Goal: Transaction & Acquisition: Purchase product/service

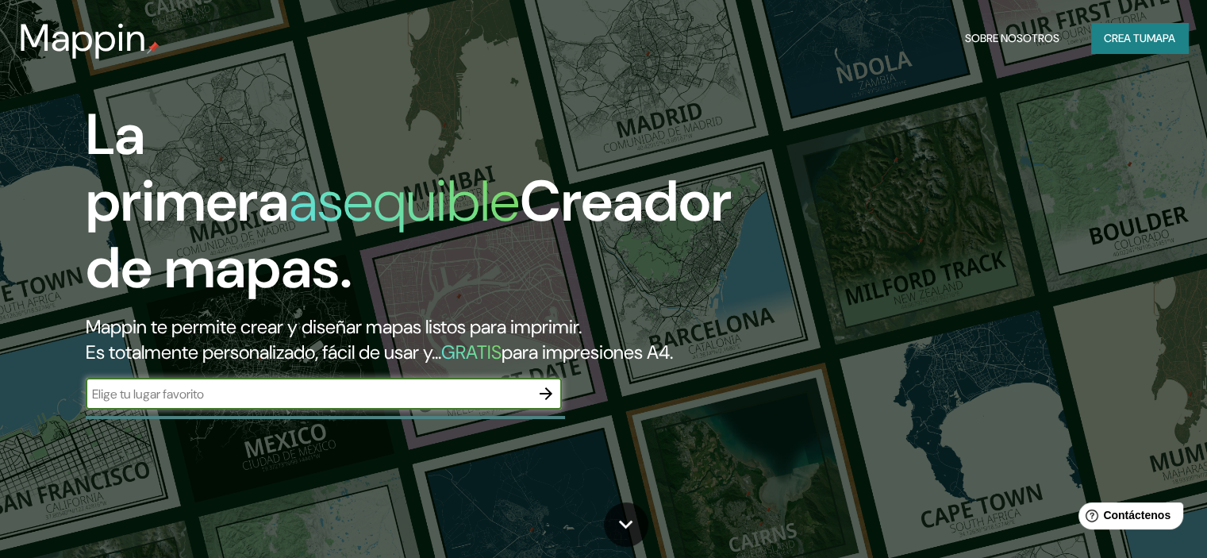
click at [362, 403] on input "text" at bounding box center [308, 394] width 445 height 18
click at [1121, 37] on font "Crea tu" at bounding box center [1125, 38] width 43 height 14
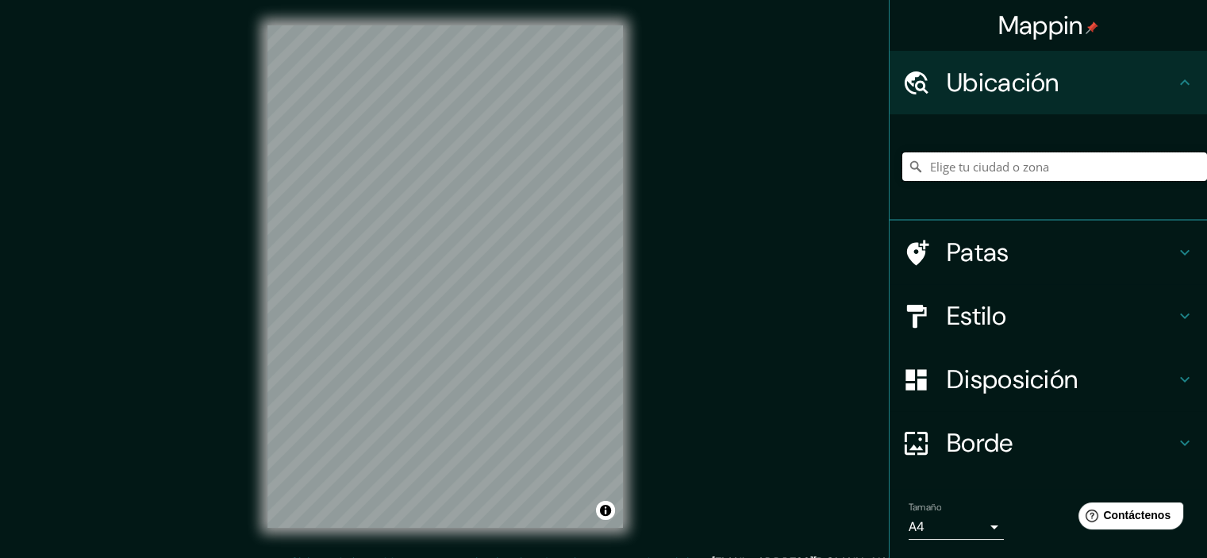
click at [957, 175] on input "Elige tu ciudad o zona" at bounding box center [1055, 166] width 305 height 29
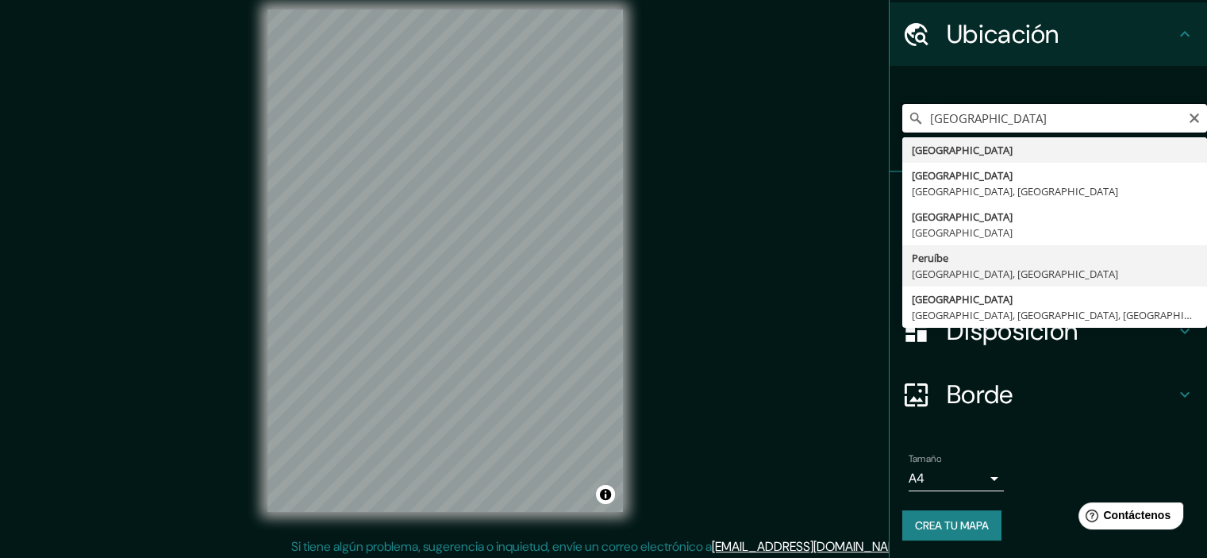
scroll to position [20, 0]
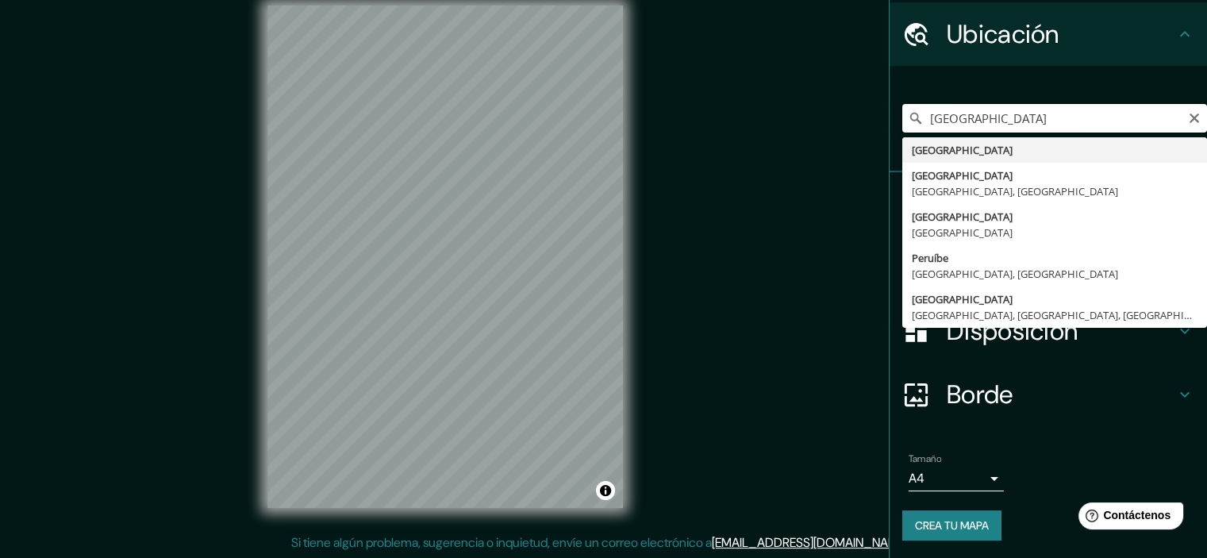
drag, startPoint x: 982, startPoint y: 114, endPoint x: 909, endPoint y: 118, distance: 73.2
click at [909, 117] on div "PERU [GEOGRAPHIC_DATA] [GEOGRAPHIC_DATA] [GEOGRAPHIC_DATA], [GEOGRAPHIC_DATA] […" at bounding box center [1055, 118] width 305 height 29
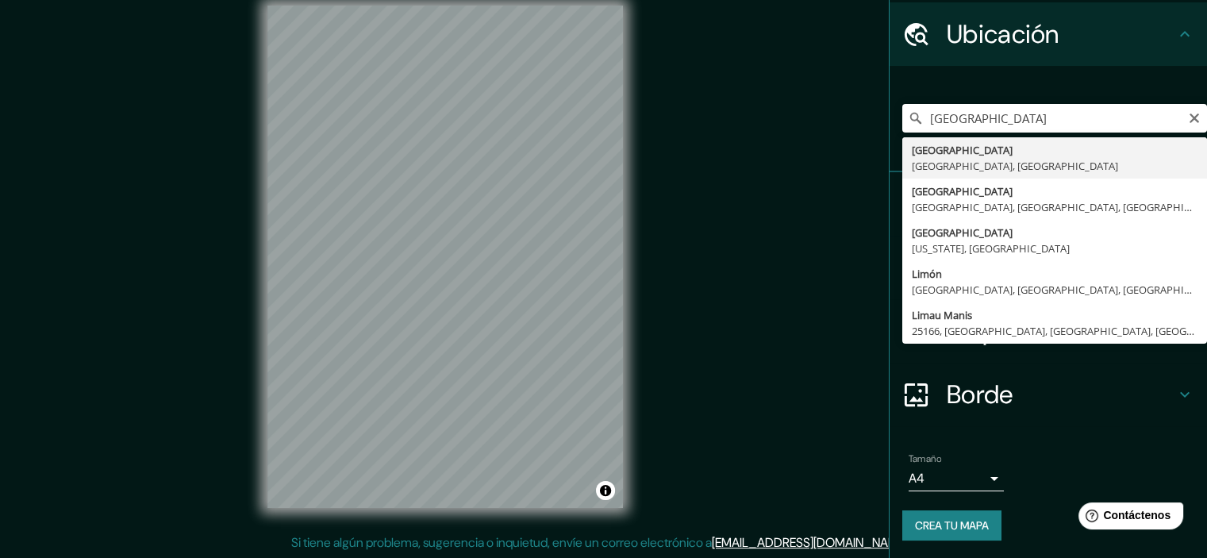
type input "[GEOGRAPHIC_DATA], [GEOGRAPHIC_DATA], [GEOGRAPHIC_DATA]"
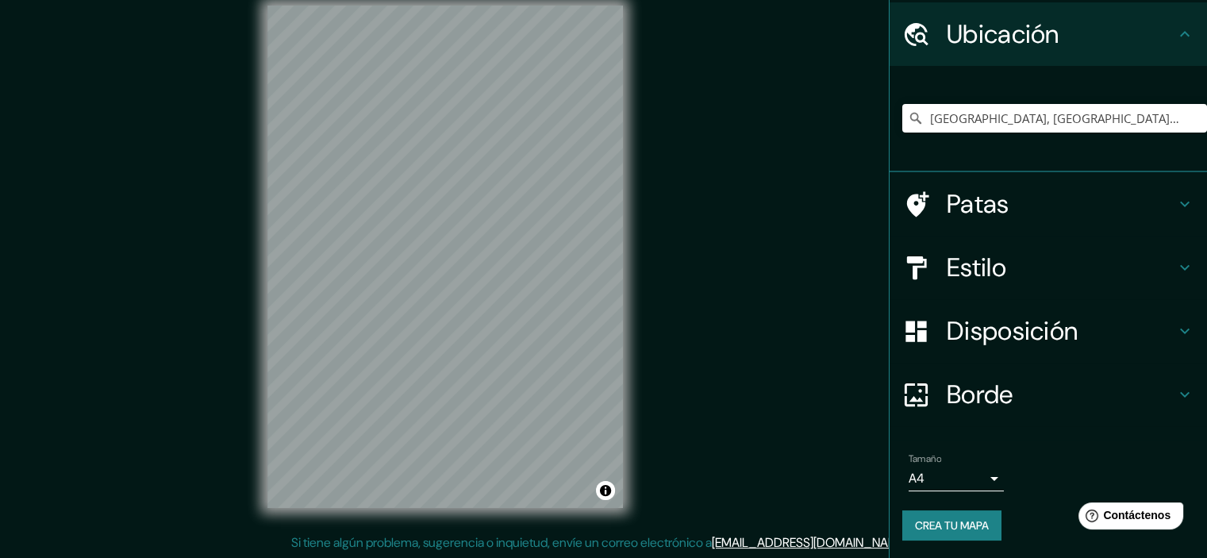
click at [1045, 201] on h4 "Patas" at bounding box center [1061, 204] width 229 height 32
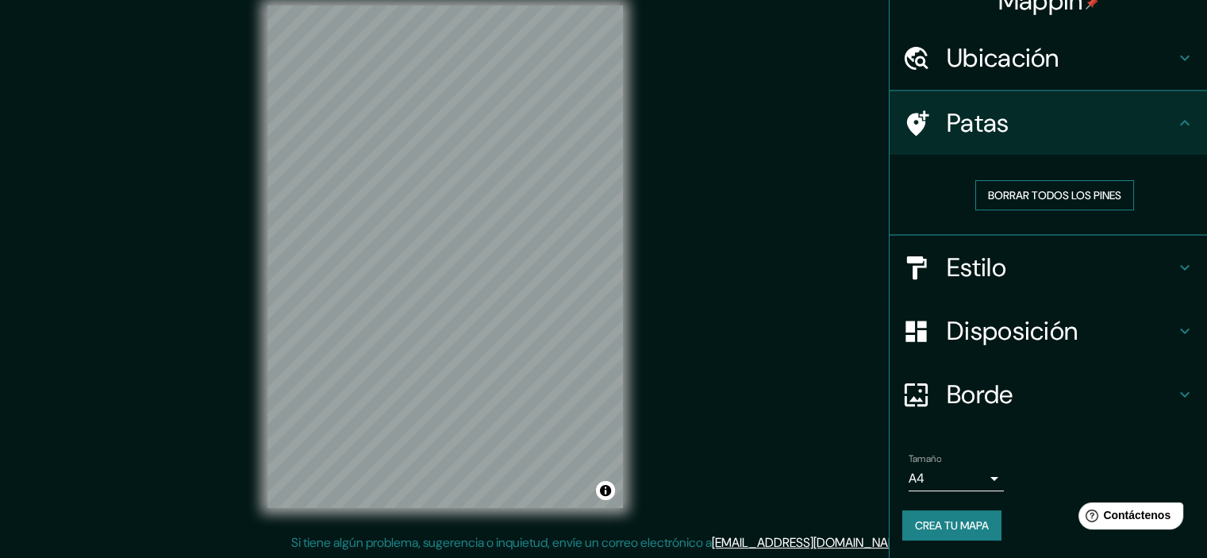
scroll to position [25, 0]
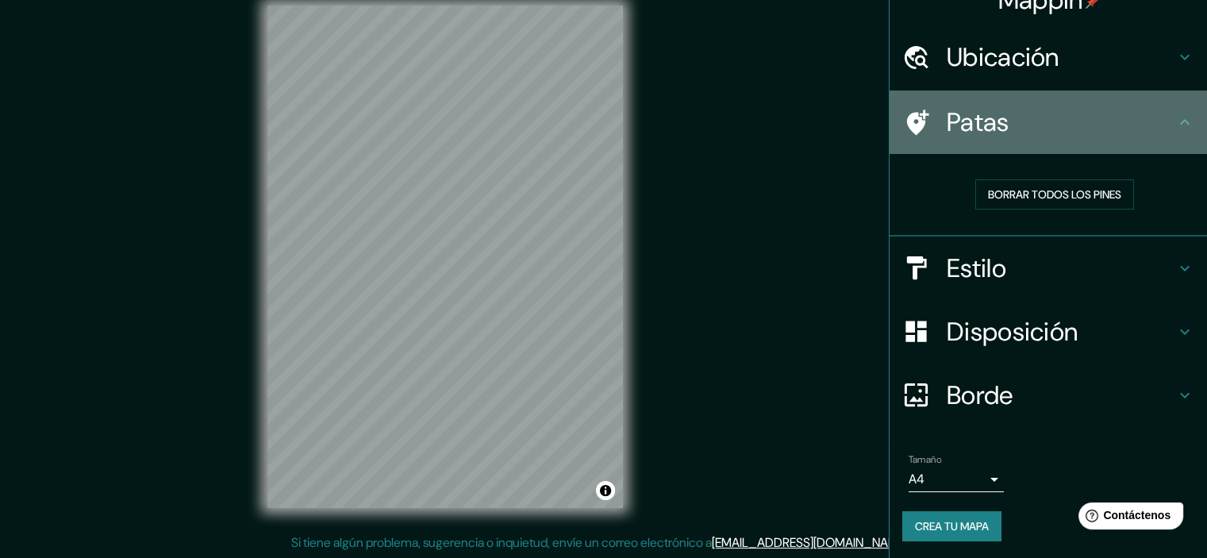
click at [1083, 125] on h4 "Patas" at bounding box center [1061, 122] width 229 height 32
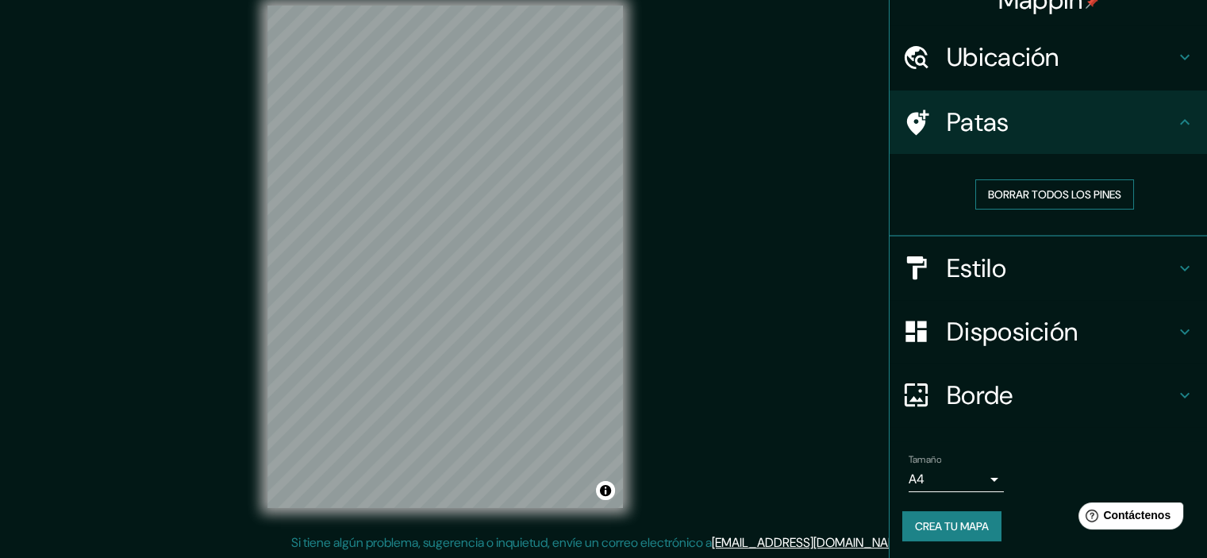
click at [1095, 198] on font "Borrar todos los pines" at bounding box center [1054, 194] width 133 height 14
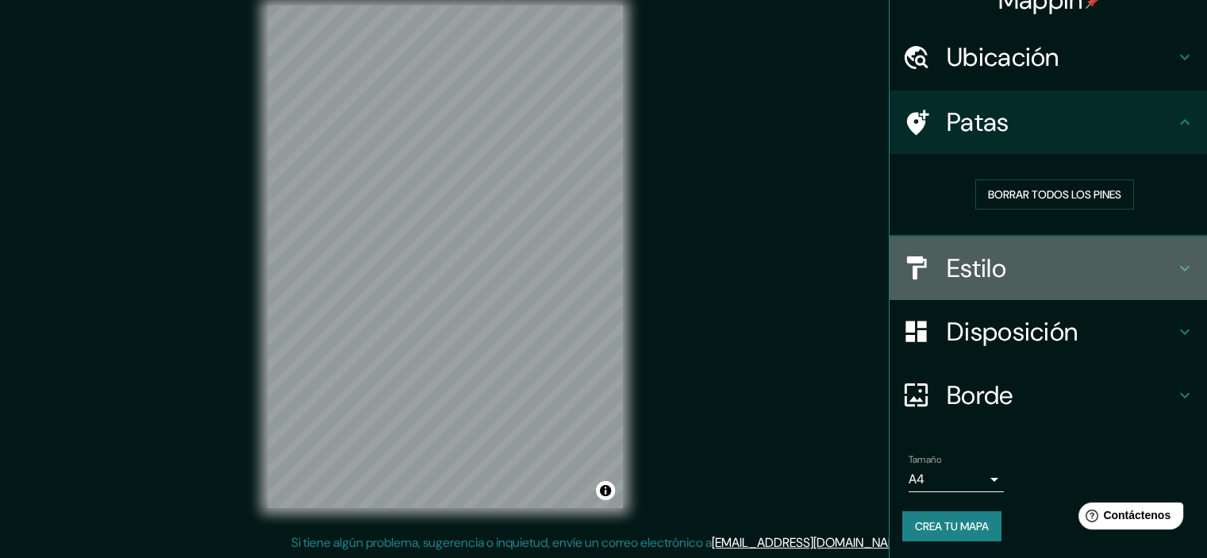
click at [1053, 270] on h4 "Estilo" at bounding box center [1061, 268] width 229 height 32
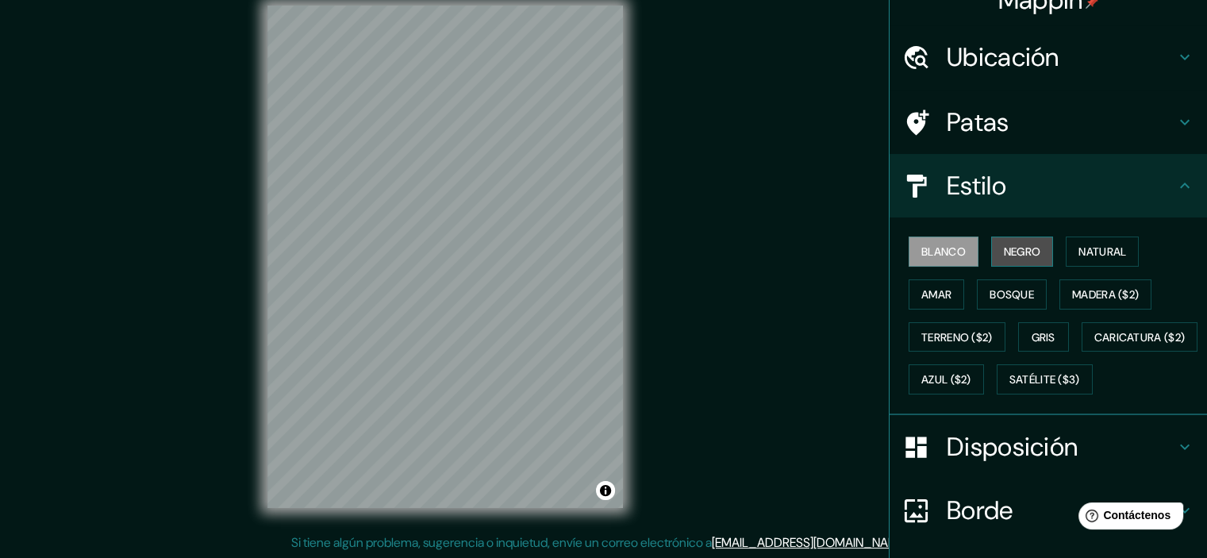
click at [1013, 257] on font "Negro" at bounding box center [1022, 251] width 37 height 14
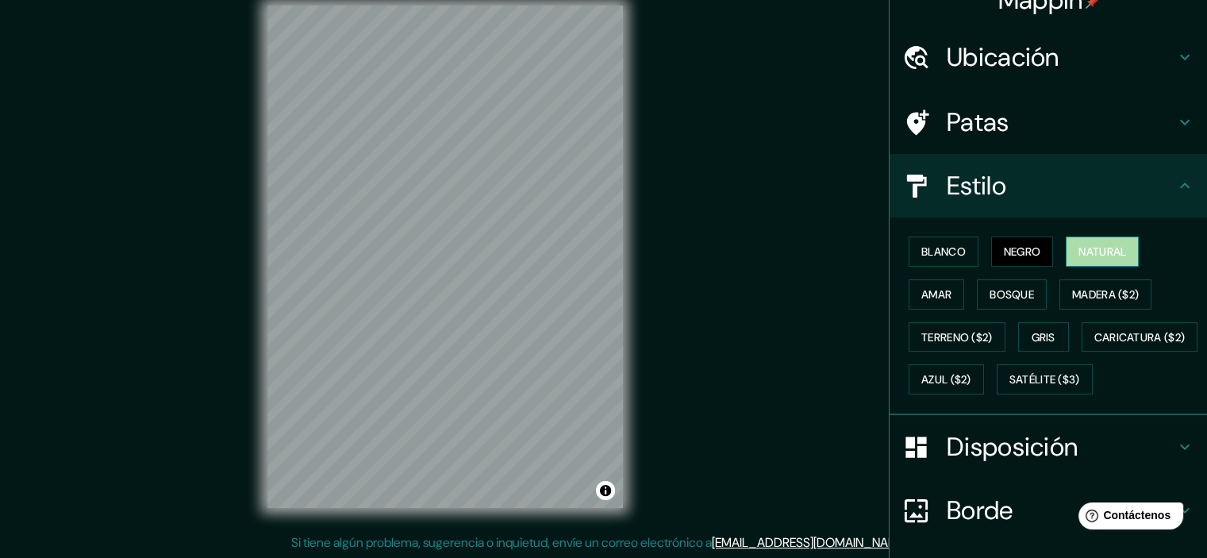
click at [1083, 249] on font "Natural" at bounding box center [1103, 251] width 48 height 14
click at [244, 406] on div "© Mapbox © OpenStreetMap Improve this map" at bounding box center [445, 256] width 406 height 553
click at [536, 515] on div "© Mapbox © OpenStreetMap Improve this map" at bounding box center [445, 256] width 406 height 553
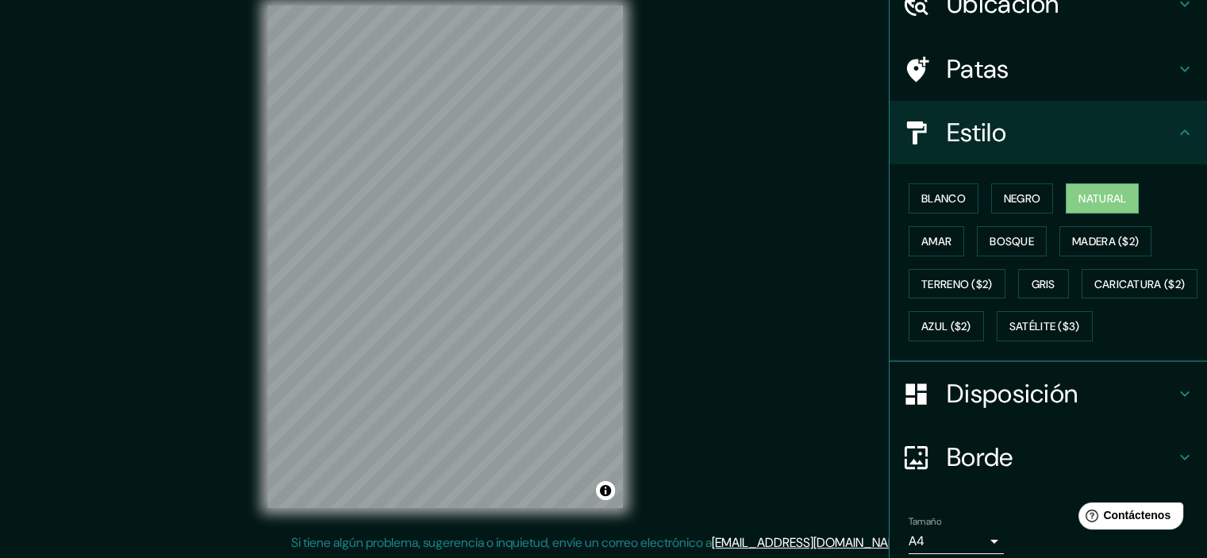
scroll to position [105, 0]
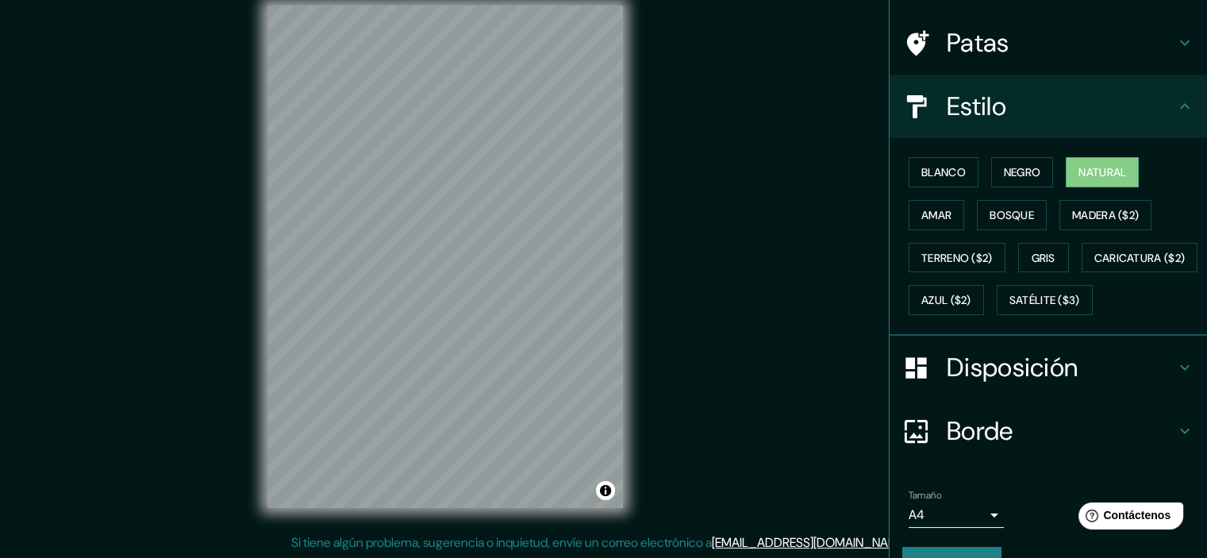
click at [997, 448] on font "Borde" at bounding box center [980, 430] width 67 height 33
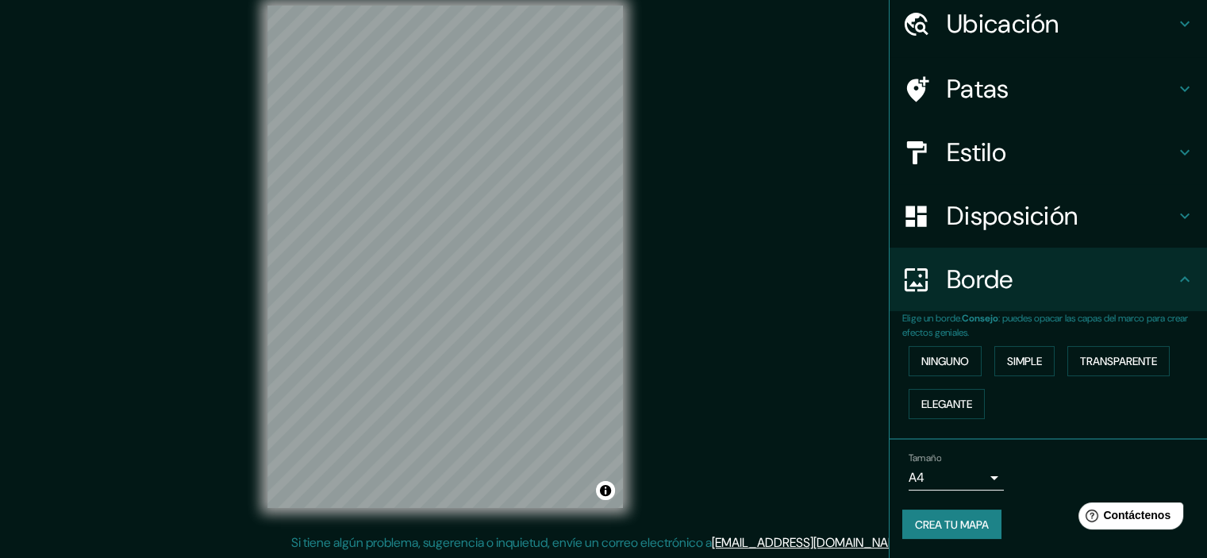
scroll to position [57, 0]
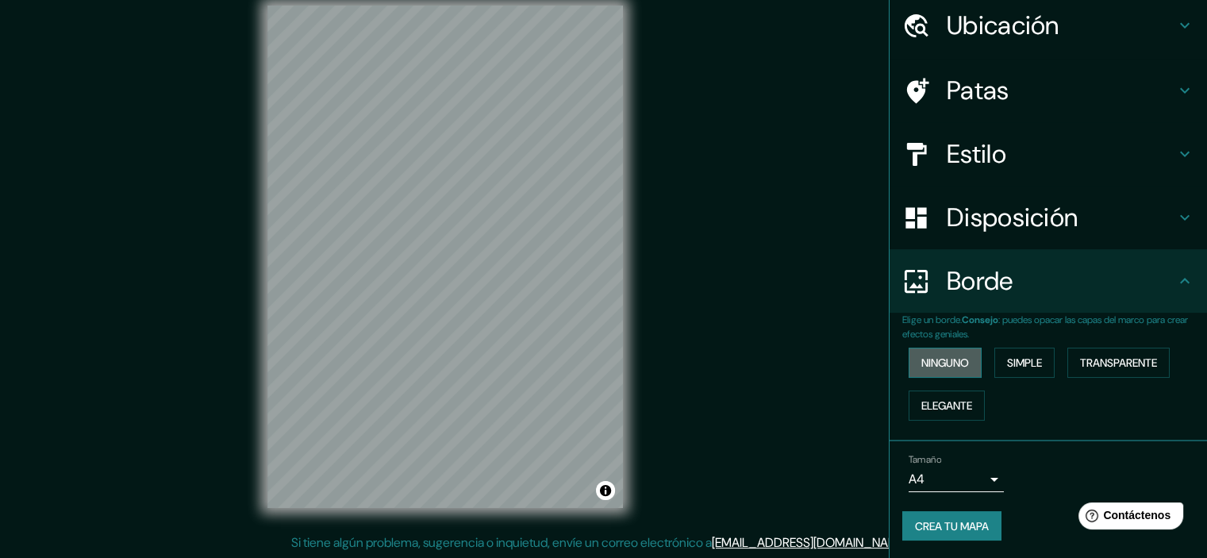
click at [940, 362] on font "Ninguno" at bounding box center [946, 363] width 48 height 14
click at [1007, 367] on font "Simple" at bounding box center [1024, 363] width 35 height 14
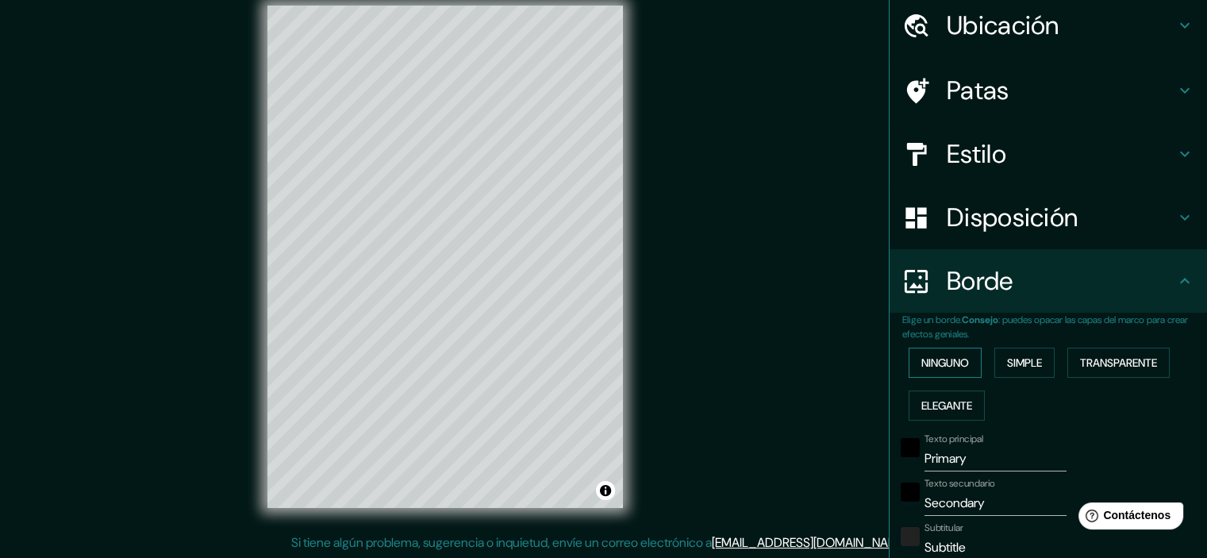
click at [957, 359] on font "Ninguno" at bounding box center [946, 363] width 48 height 14
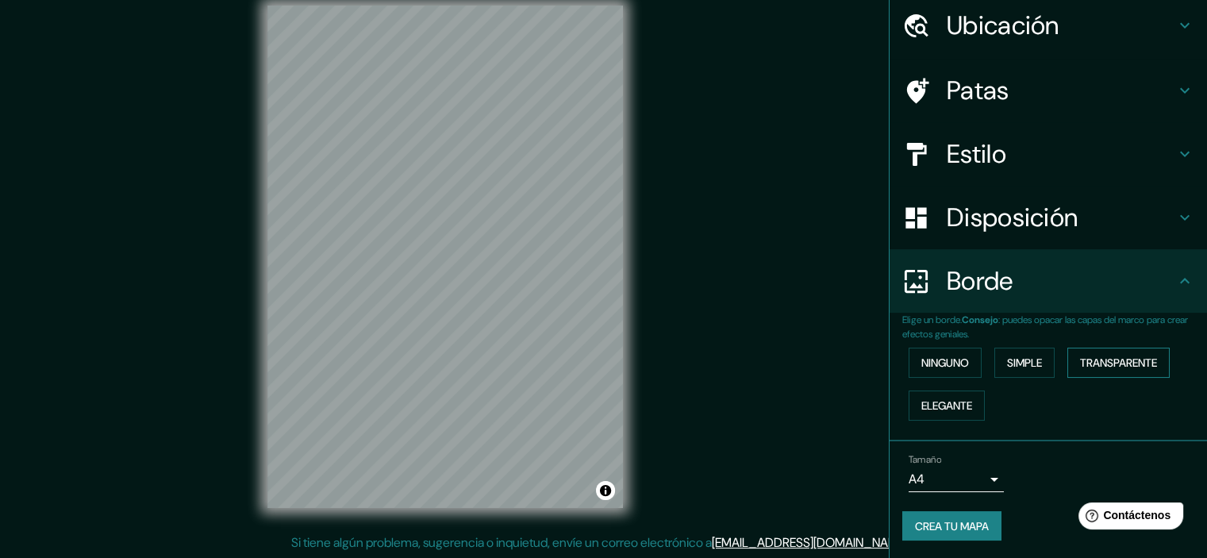
click at [1085, 362] on font "Transparente" at bounding box center [1118, 363] width 77 height 14
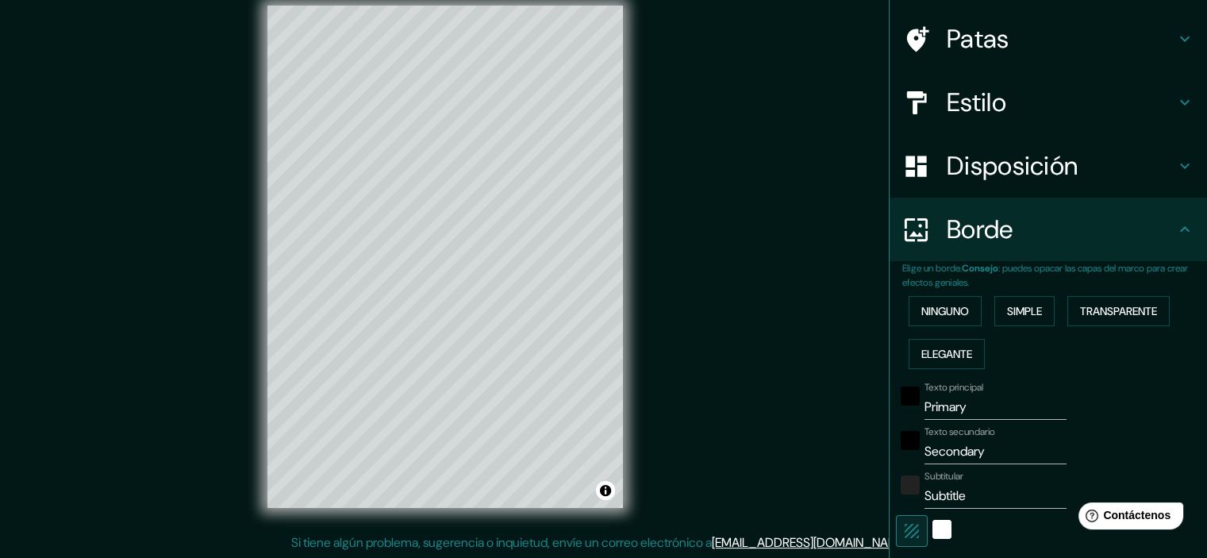
scroll to position [137, 0]
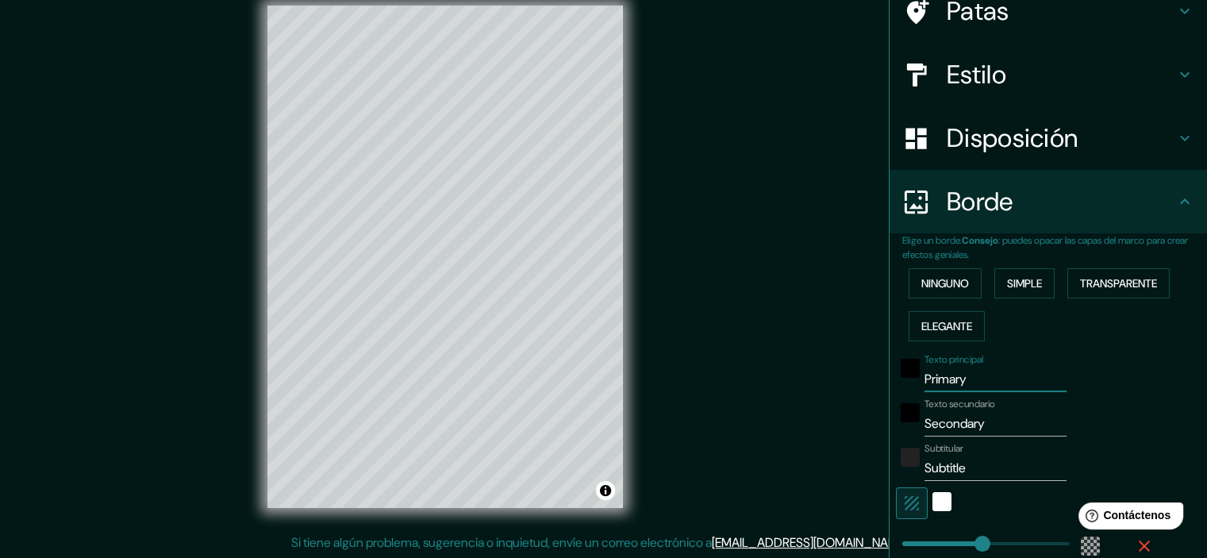
drag, startPoint x: 972, startPoint y: 381, endPoint x: 877, endPoint y: 395, distance: 95.5
click at [890, 395] on div "Elige un borde. Consejo : puedes opacar las capas del marco para crear efectos …" at bounding box center [1049, 442] width 318 height 418
type input "215"
type input "36"
drag, startPoint x: 944, startPoint y: 431, endPoint x: 884, endPoint y: 443, distance: 60.7
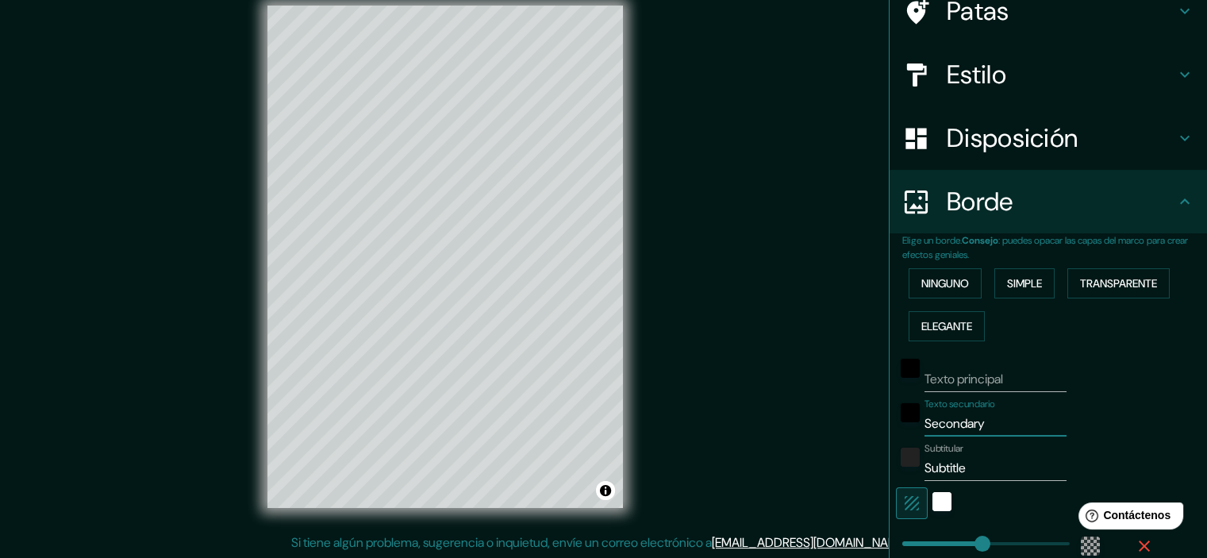
click at [903, 443] on div "Texto principal Texto secundario Secondary Subtitular Subtitle Añadir capa de m…" at bounding box center [1030, 493] width 254 height 291
type input "215"
type input "36"
drag, startPoint x: 968, startPoint y: 464, endPoint x: 876, endPoint y: 466, distance: 92.1
click at [876, 466] on div "Mappin Ubicación [GEOGRAPHIC_DATA], [GEOGRAPHIC_DATA], [GEOGRAPHIC_DATA] Patas …" at bounding box center [603, 269] width 1207 height 579
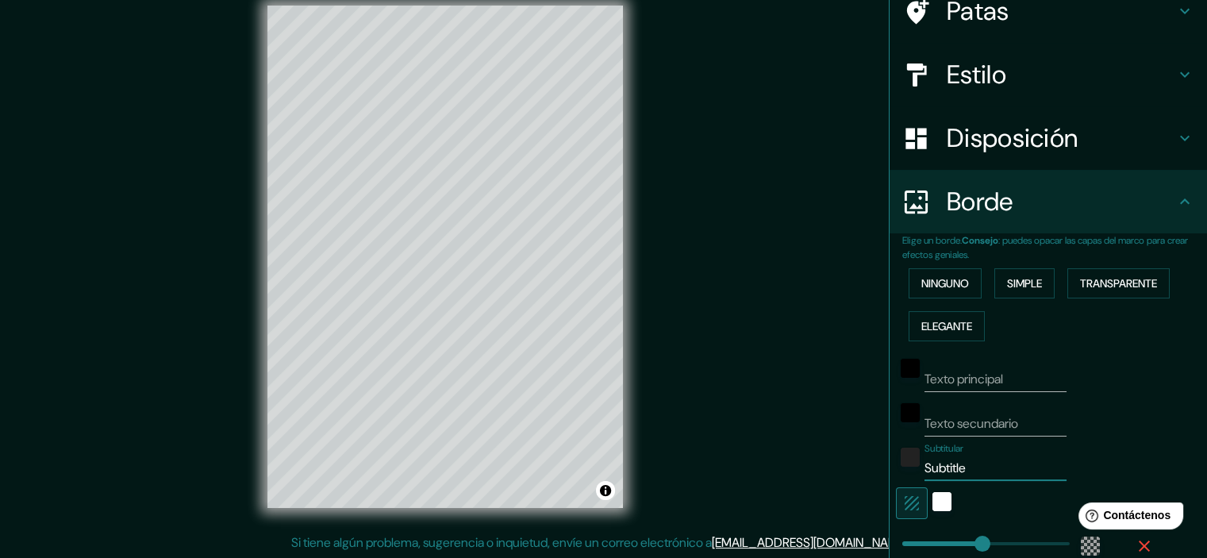
type input "215"
type input "36"
click at [934, 504] on div "blanco" at bounding box center [942, 501] width 19 height 19
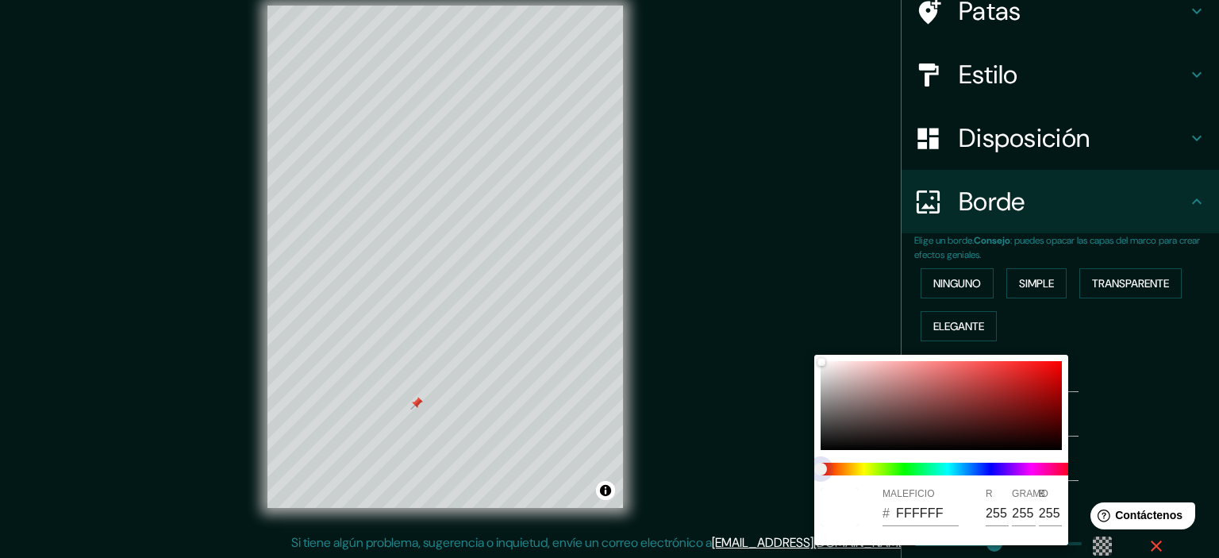
type input "215"
type input "36"
click at [863, 466] on span at bounding box center [948, 469] width 254 height 13
type input "215"
type input "36"
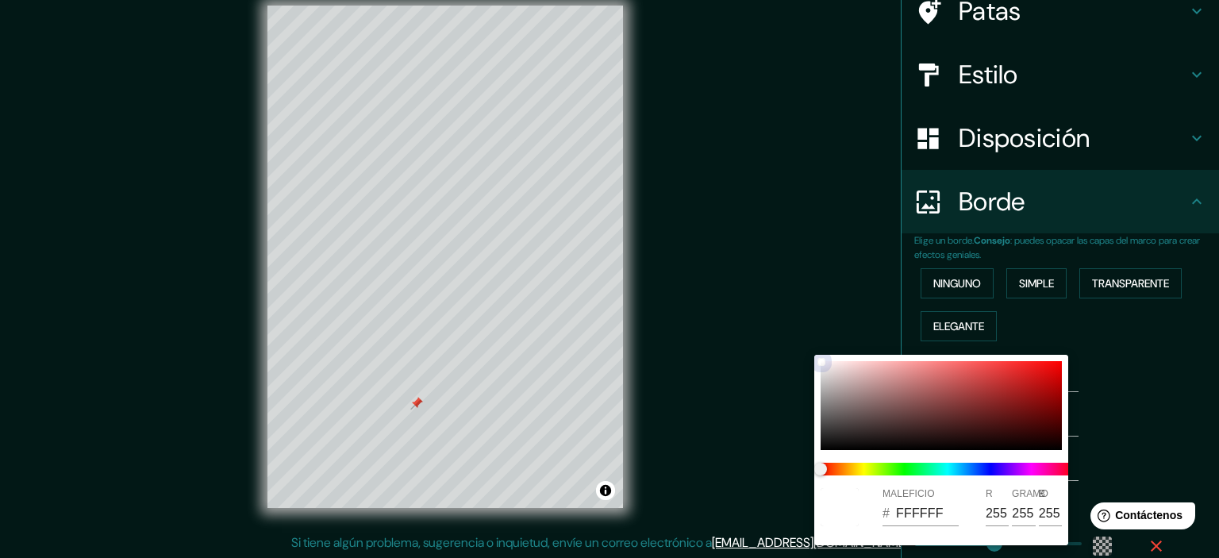
click at [880, 410] on div at bounding box center [941, 405] width 241 height 89
type input "215"
type input "36"
type input "705454"
type input "112"
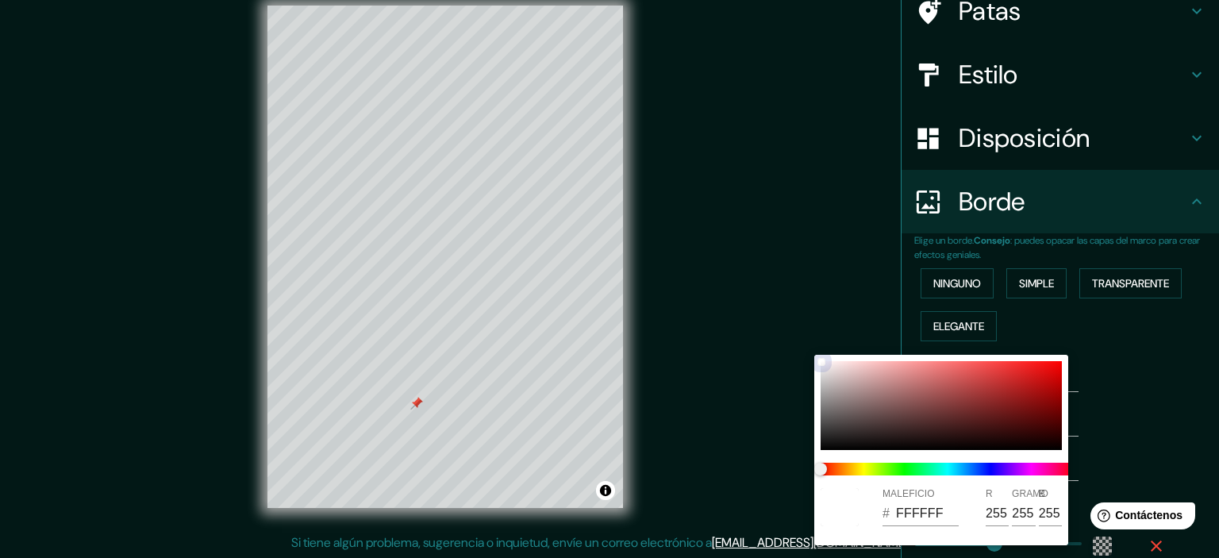
type input "84"
click at [931, 399] on div at bounding box center [941, 405] width 241 height 89
type input "215"
type input "36"
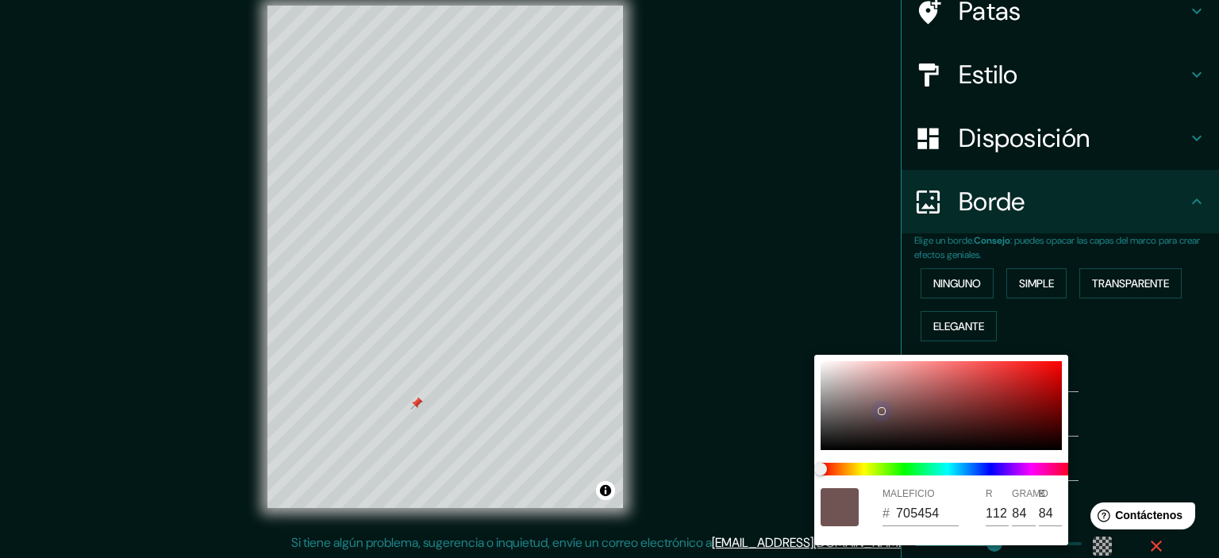
type input "924F4F"
type input "146"
type input "79"
type input "215"
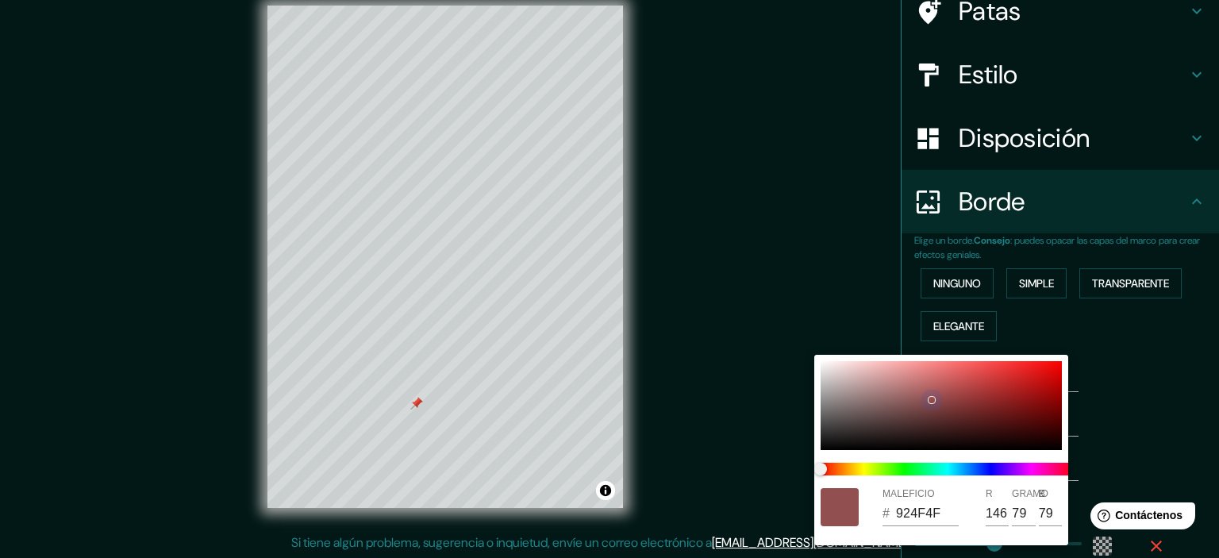
type input "36"
type input "CEC4C4"
type input "206"
type input "196"
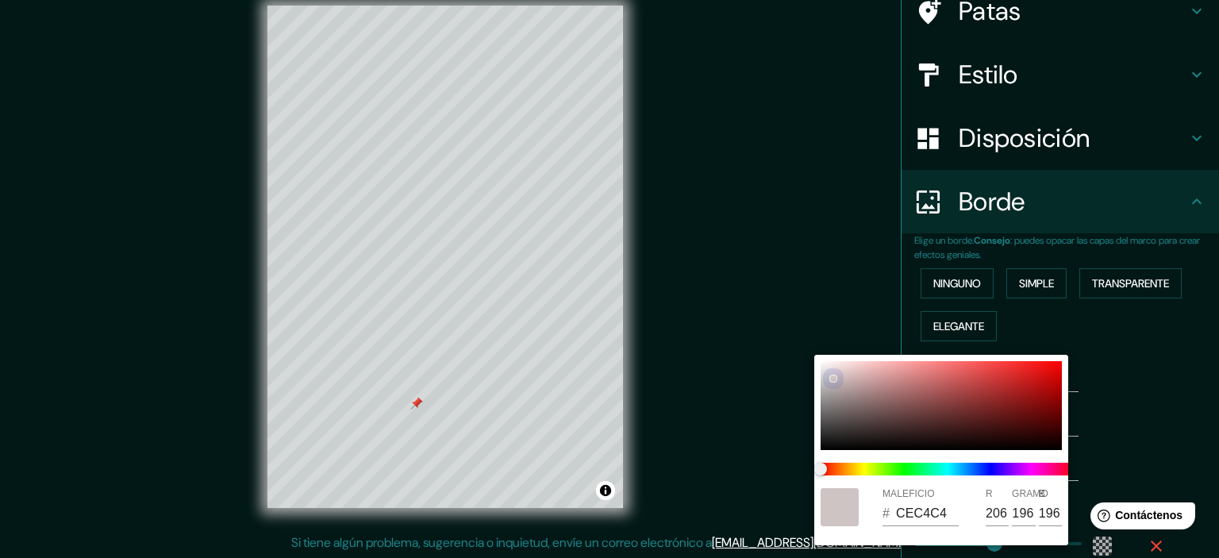
drag, startPoint x: 843, startPoint y: 385, endPoint x: 793, endPoint y: 347, distance: 62.9
click at [792, 346] on div "MALEFICIO # CEC4C4 R 206 GRAMO 196 B 196" at bounding box center [609, 279] width 1219 height 558
type input "215"
type input "36"
type input "CEC2C2"
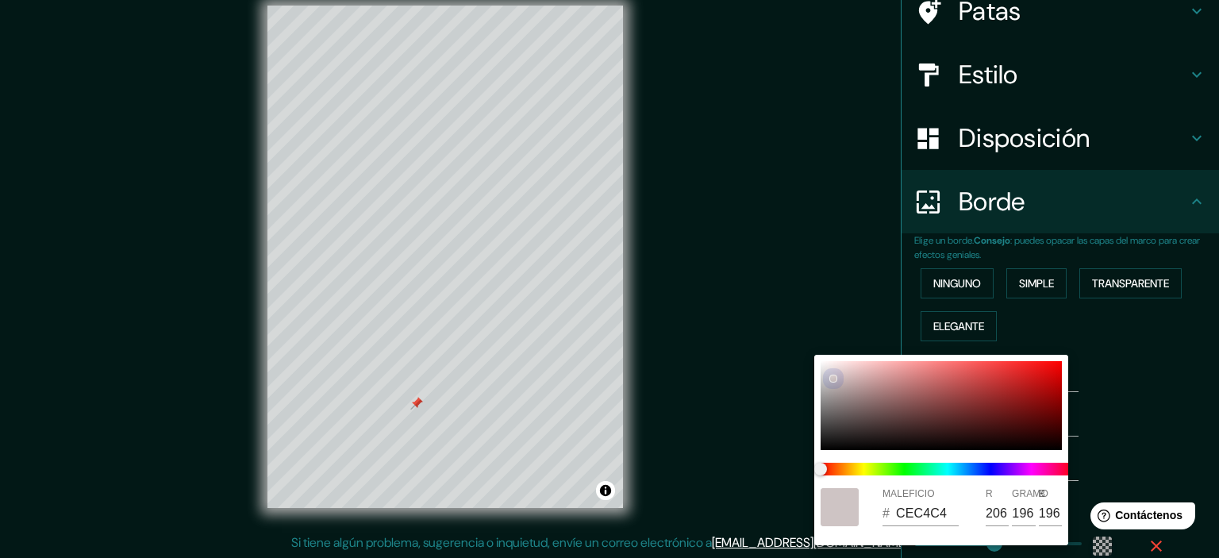
type input "194"
drag, startPoint x: 835, startPoint y: 378, endPoint x: 797, endPoint y: 386, distance: 38.9
click at [797, 386] on div "MALEFICIO # CEC2C2 R 206 GRAMO 194 B 194" at bounding box center [609, 279] width 1219 height 558
click at [1130, 420] on div at bounding box center [609, 279] width 1219 height 558
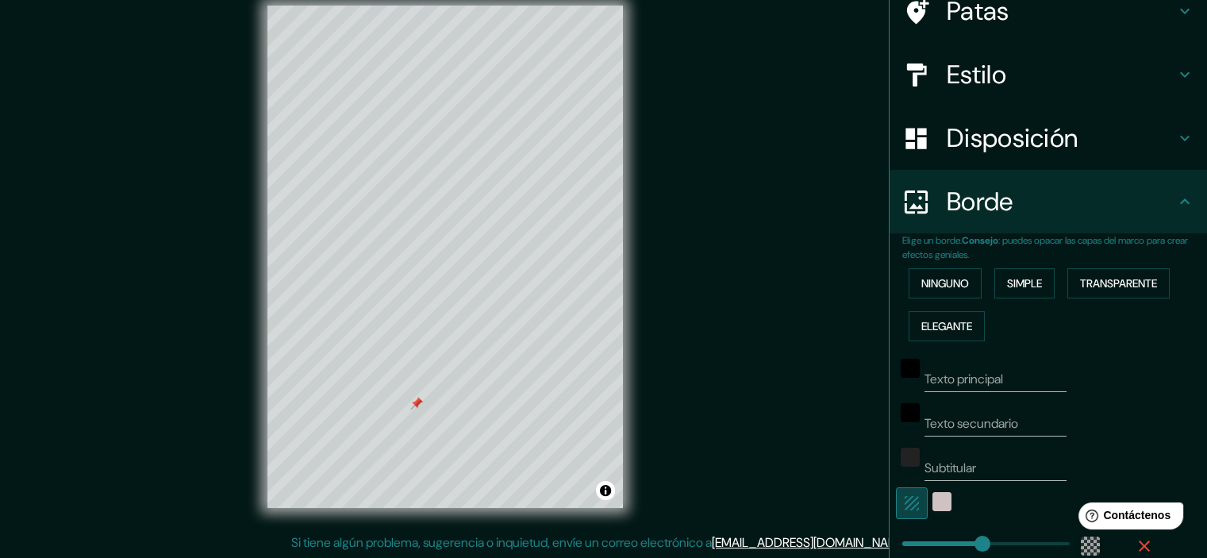
click at [903, 504] on icon "button" at bounding box center [912, 503] width 19 height 19
type input "215"
type input "36"
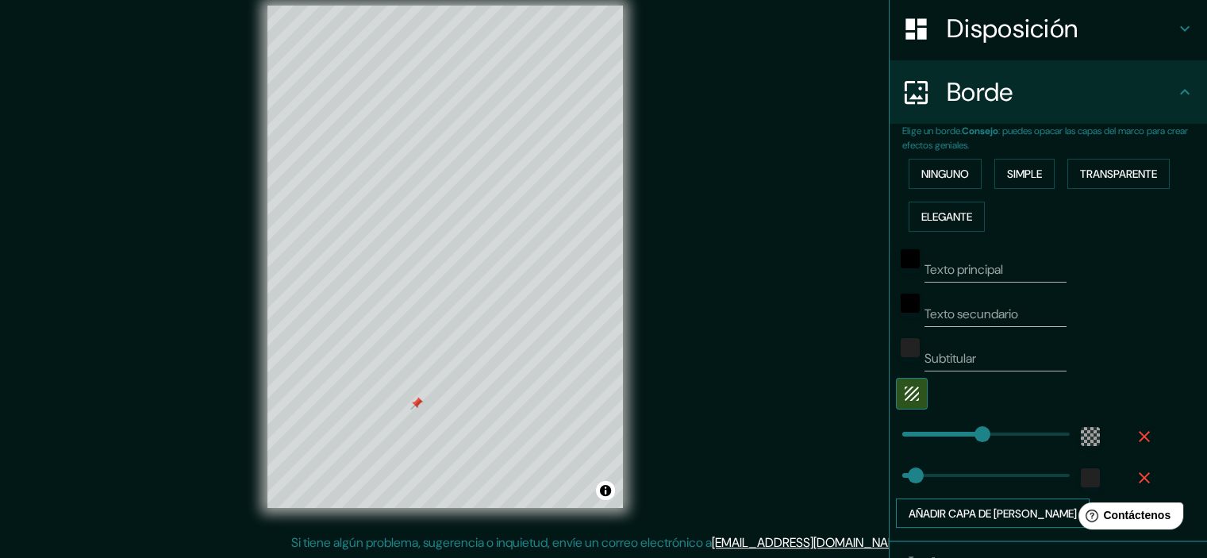
type input "215"
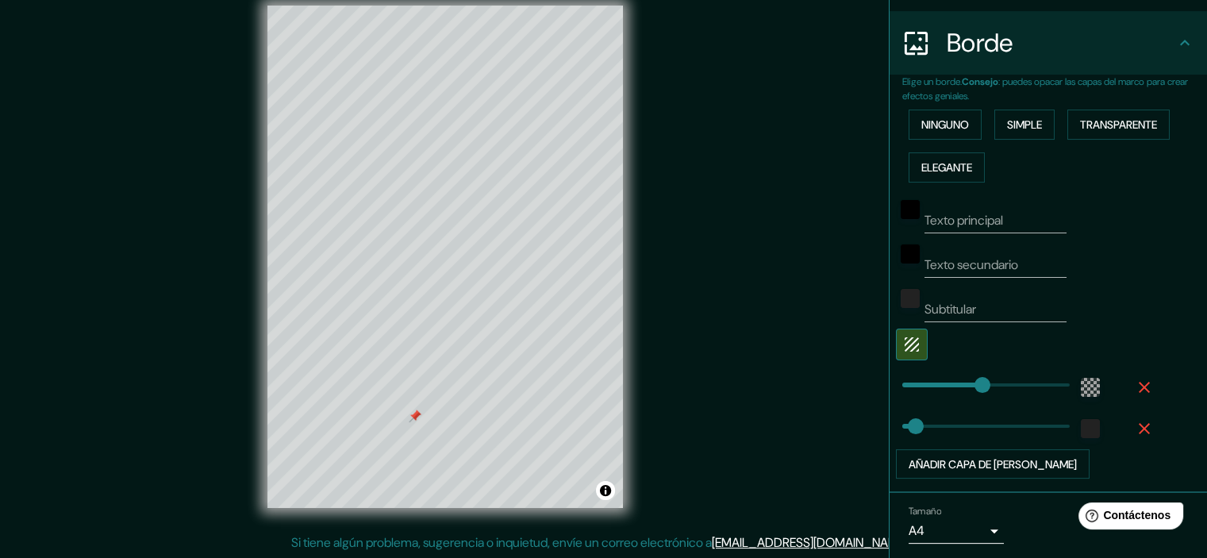
drag, startPoint x: 421, startPoint y: 407, endPoint x: 419, endPoint y: 420, distance: 12.8
click at [419, 420] on div at bounding box center [415, 416] width 13 height 13
drag, startPoint x: 419, startPoint y: 420, endPoint x: 478, endPoint y: 376, distance: 73.2
click at [475, 375] on div at bounding box center [468, 368] width 13 height 13
click at [447, 204] on div at bounding box center [446, 207] width 13 height 13
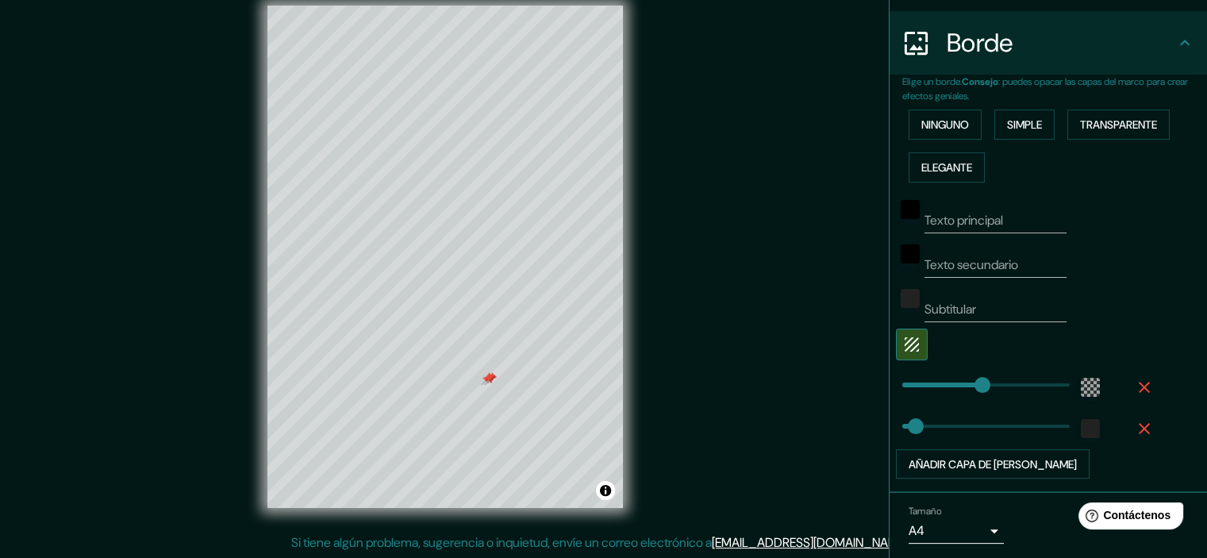
click at [489, 383] on div at bounding box center [490, 378] width 13 height 13
click at [487, 378] on div at bounding box center [487, 378] width 13 height 13
type input "36"
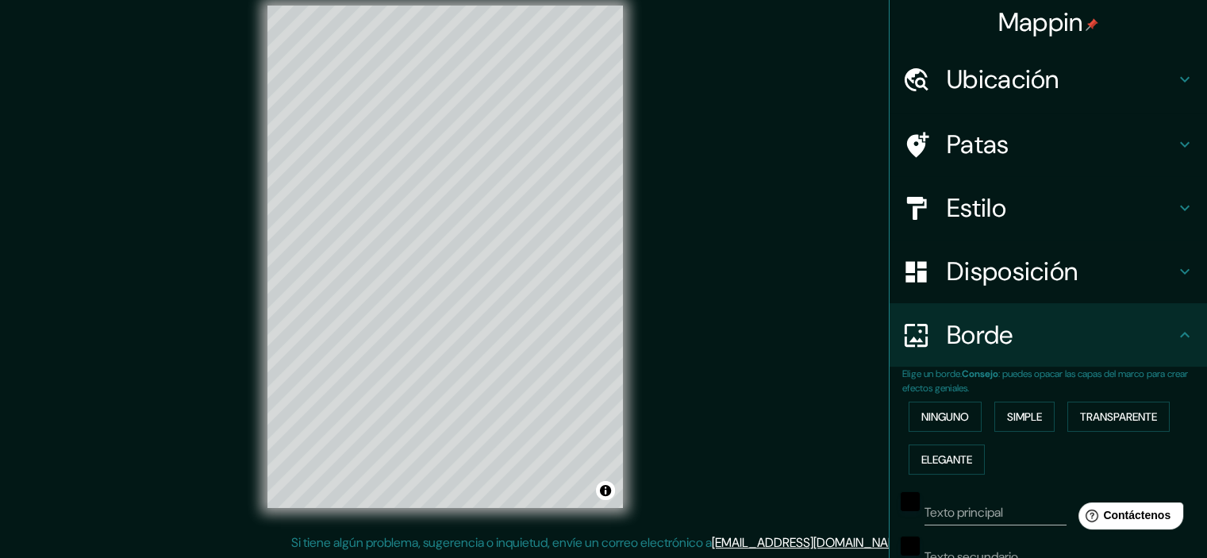
scroll to position [0, 0]
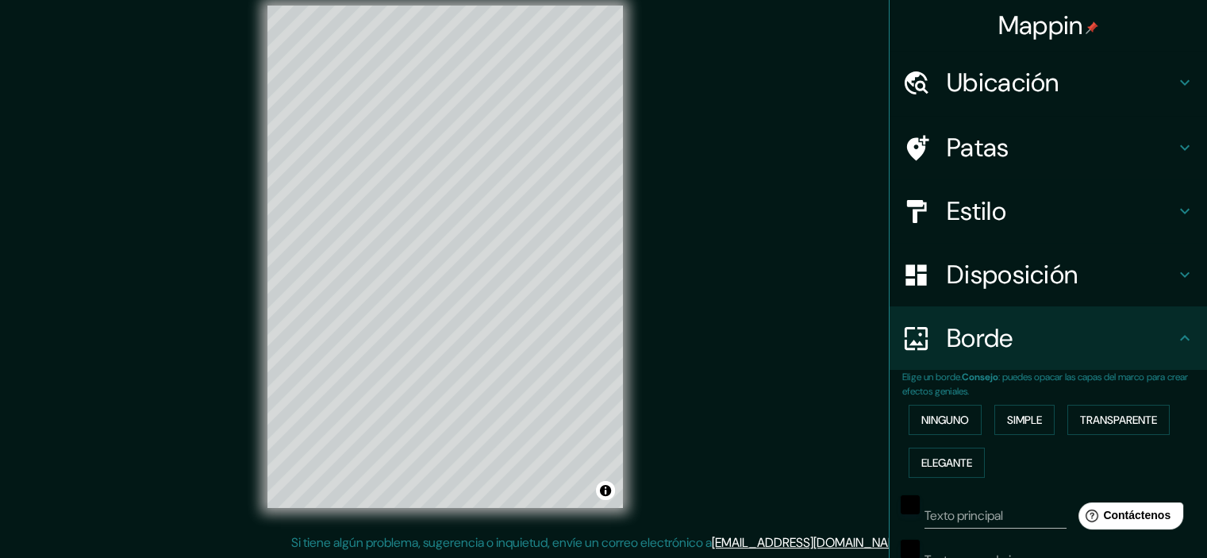
click at [984, 282] on font "Disposición" at bounding box center [1012, 274] width 131 height 33
type input "215"
type input "36"
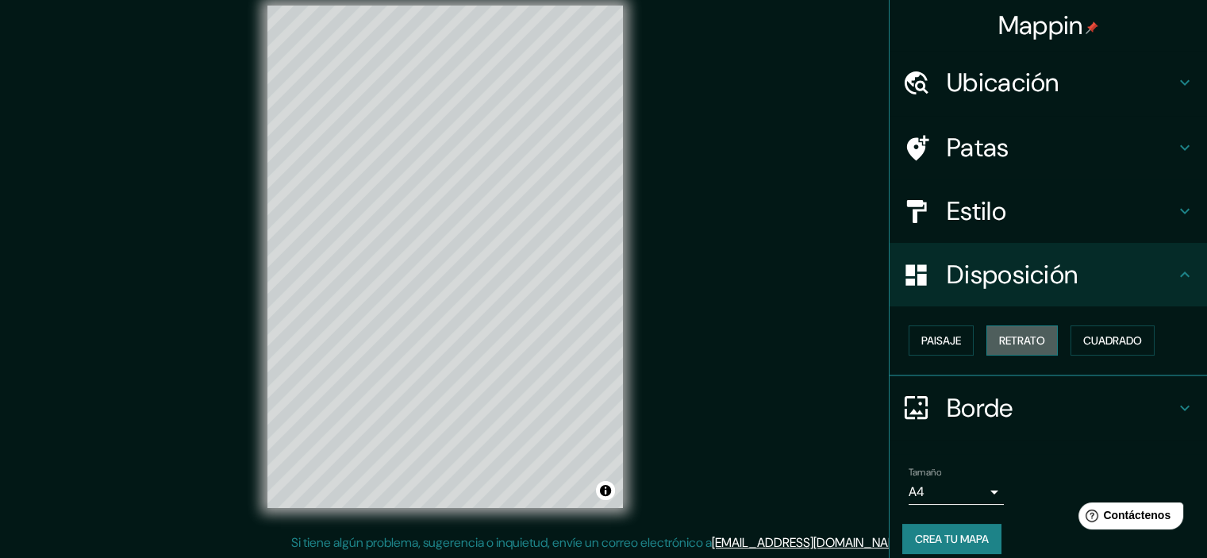
click at [999, 342] on font "Retrato" at bounding box center [1022, 340] width 46 height 14
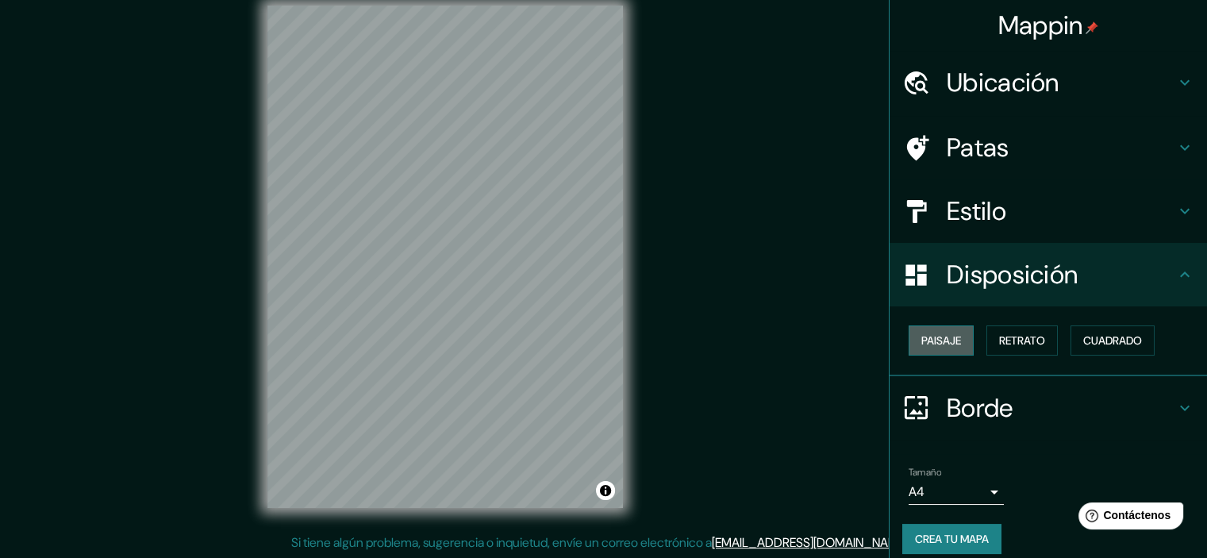
click at [946, 350] on button "Paisaje" at bounding box center [941, 340] width 65 height 30
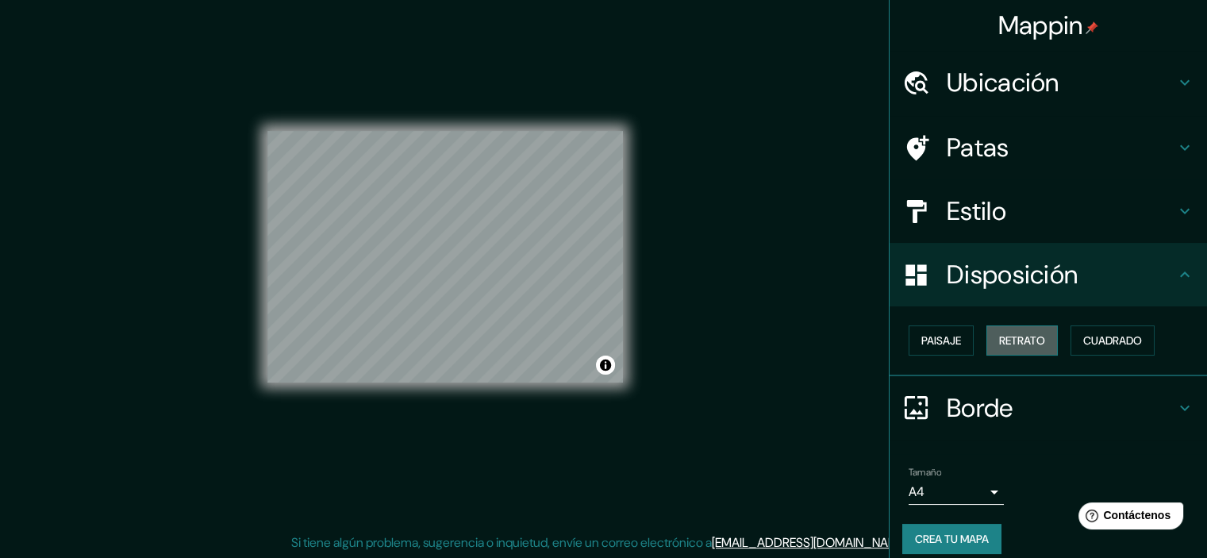
click at [1011, 348] on font "Retrato" at bounding box center [1022, 340] width 46 height 21
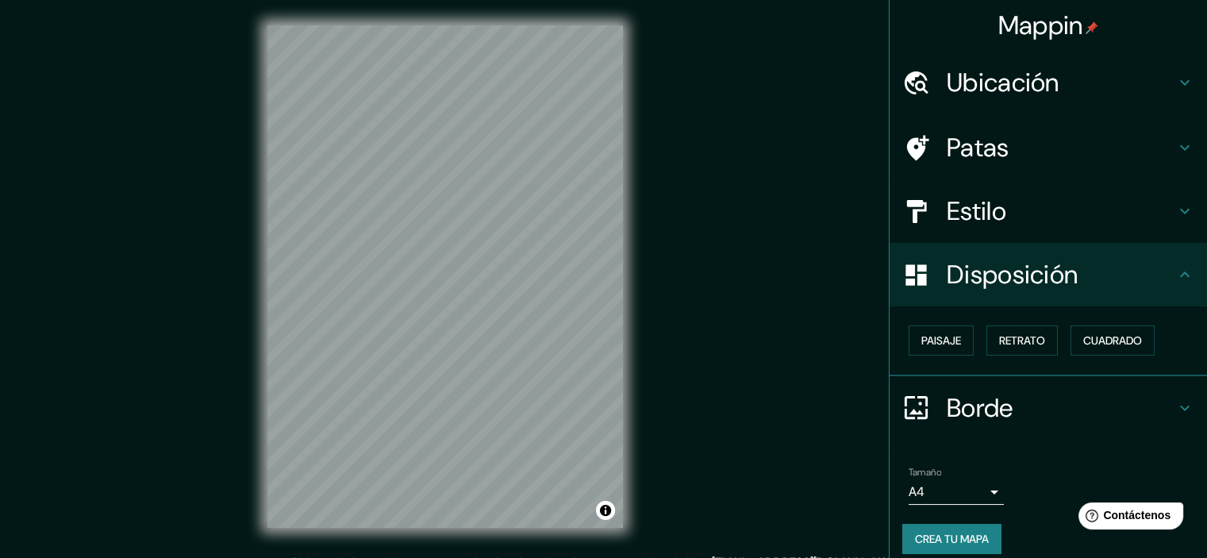
click at [1066, 198] on h4 "Estilo" at bounding box center [1061, 211] width 229 height 32
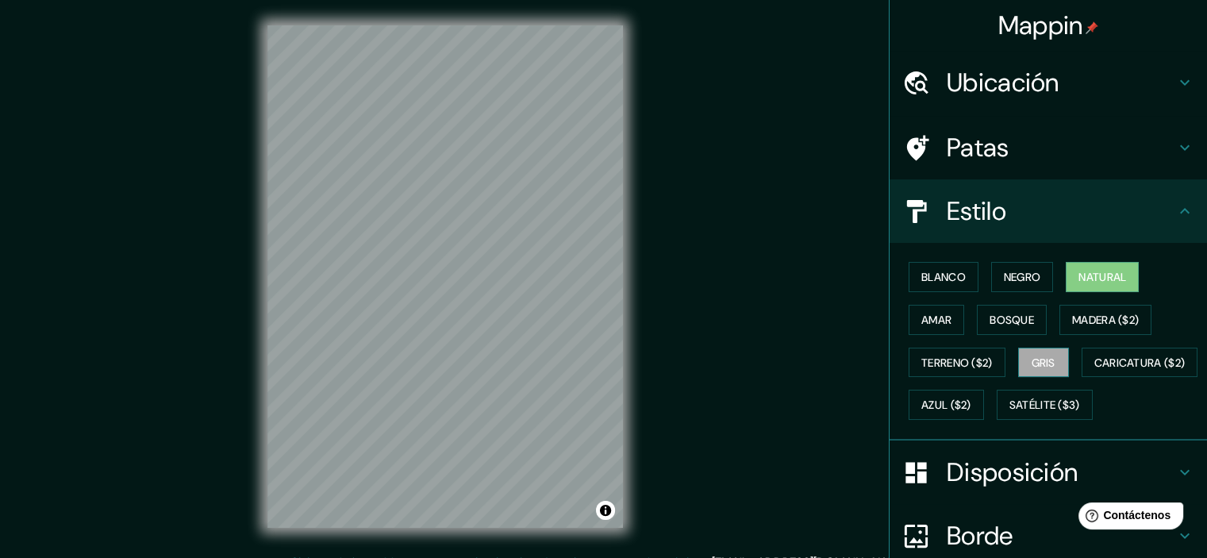
click at [1032, 364] on font "Gris" at bounding box center [1044, 363] width 24 height 14
click at [960, 366] on font "Terreno ($2)" at bounding box center [957, 363] width 71 height 14
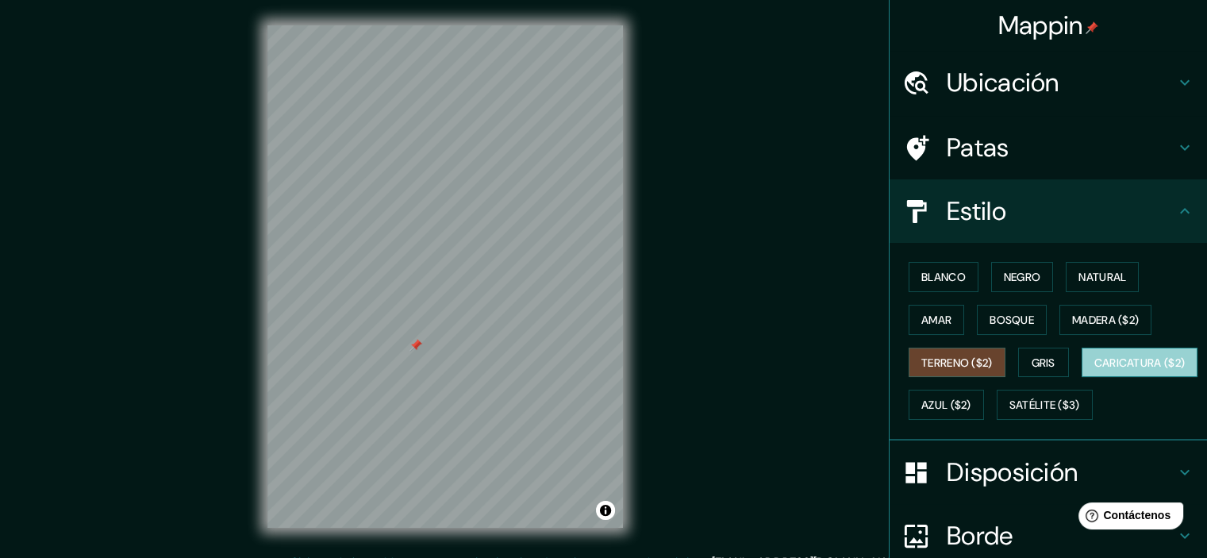
click at [1095, 370] on font "Caricatura ($2)" at bounding box center [1140, 363] width 91 height 14
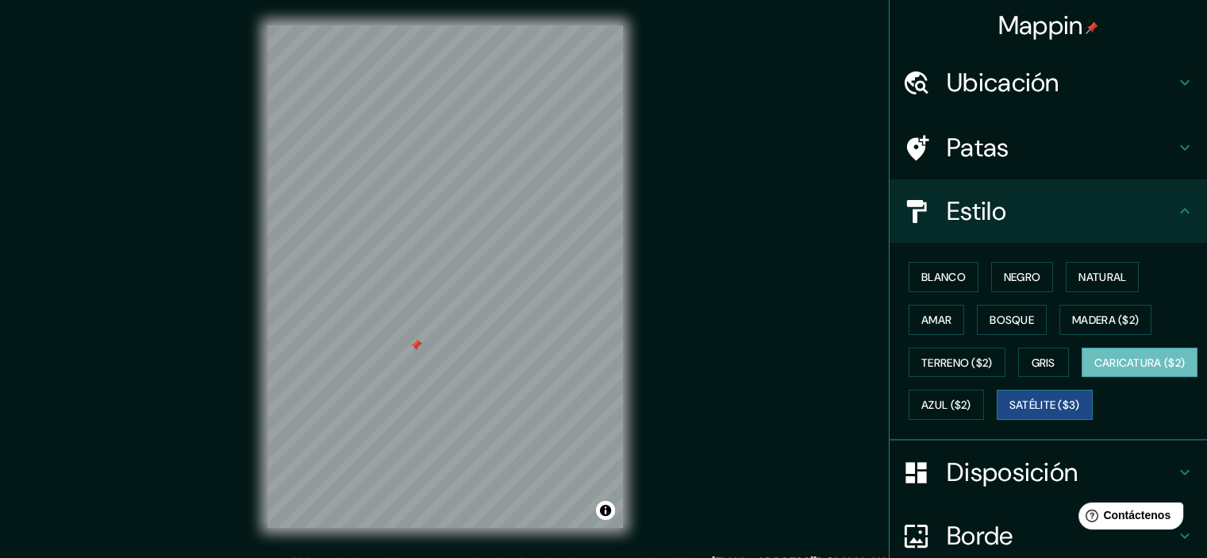
click at [1010, 413] on font "Satélite ($3)" at bounding box center [1045, 405] width 71 height 14
click at [549, 446] on div at bounding box center [547, 443] width 13 height 13
click at [414, 345] on div at bounding box center [416, 345] width 13 height 13
click at [1004, 276] on font "Negro" at bounding box center [1022, 277] width 37 height 14
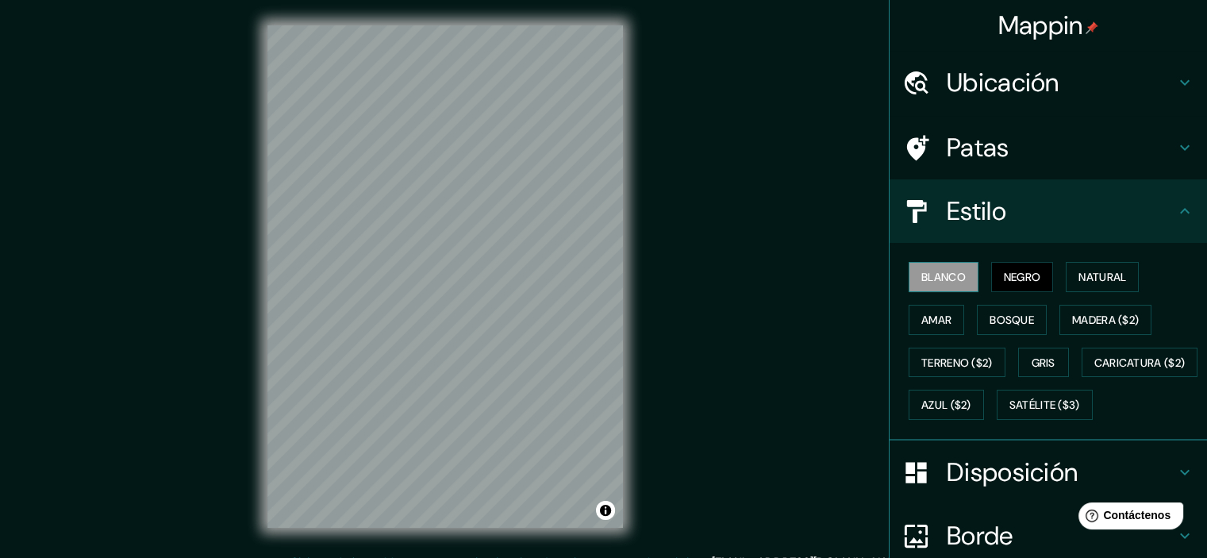
click at [953, 273] on font "Blanco" at bounding box center [944, 277] width 44 height 14
click at [1111, 270] on font "Natural" at bounding box center [1103, 277] width 48 height 14
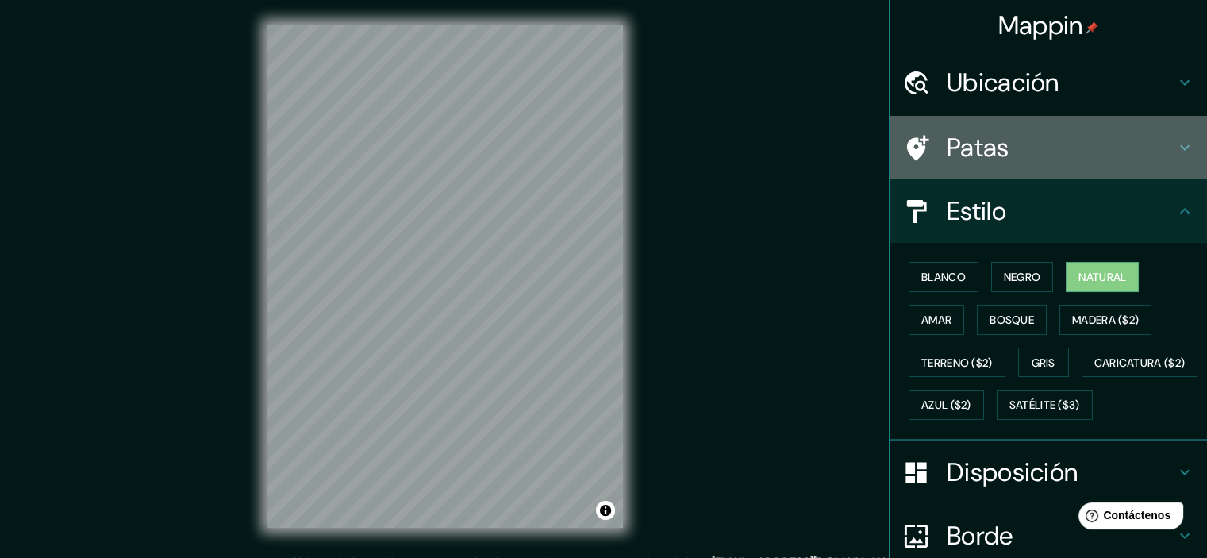
click at [1022, 149] on h4 "Patas" at bounding box center [1061, 148] width 229 height 32
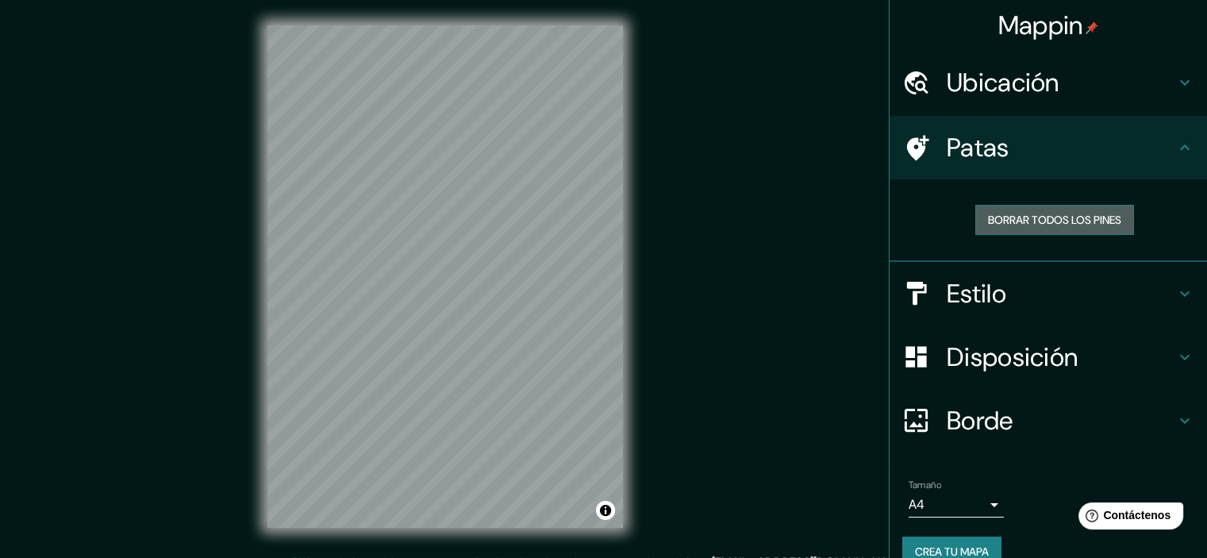
click at [1049, 221] on font "Borrar todos los pines" at bounding box center [1054, 220] width 133 height 14
click at [1021, 150] on h4 "Patas" at bounding box center [1061, 148] width 229 height 32
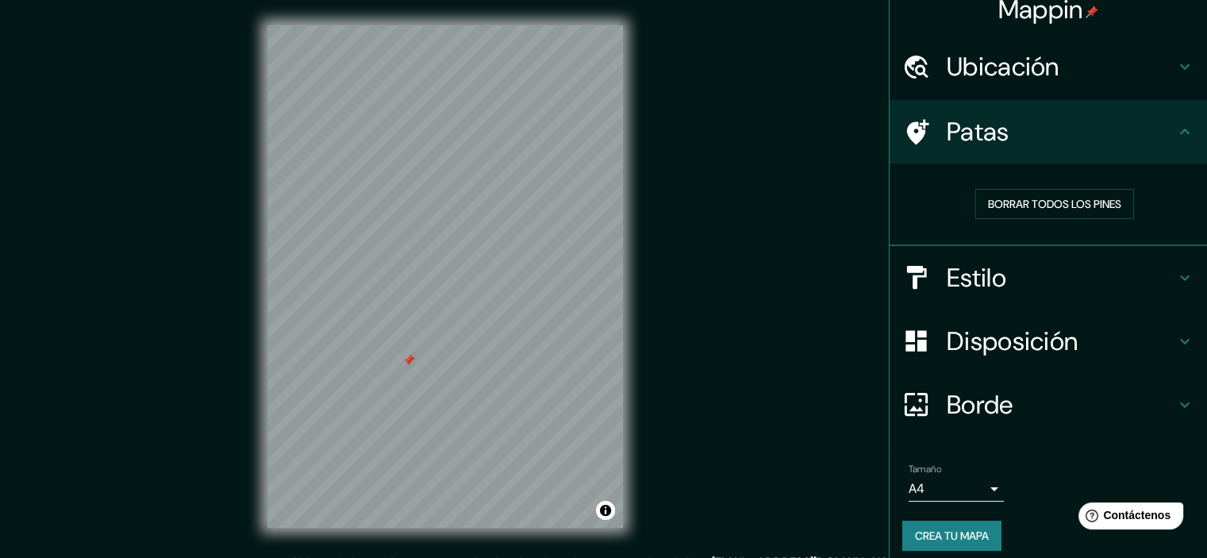
scroll to position [25, 0]
